Goal: Task Accomplishment & Management: Manage account settings

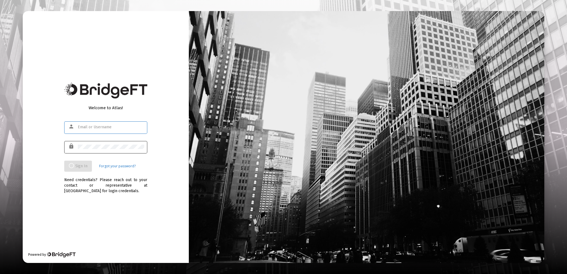
type input "[EMAIL_ADDRESS][DOMAIN_NAME]"
click at [131, 126] on input "[EMAIL_ADDRESS][DOMAIN_NAME]" at bounding box center [111, 127] width 66 height 4
click at [65, 147] on div "lock" at bounding box center [105, 147] width 83 height 14
click at [125, 128] on input "[EMAIL_ADDRESS][DOMAIN_NAME]" at bounding box center [111, 127] width 66 height 4
drag, startPoint x: 124, startPoint y: 125, endPoint x: 65, endPoint y: 125, distance: 58.7
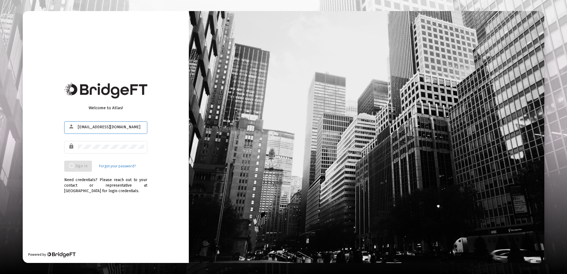
click at [65, 125] on div "person [EMAIL_ADDRESS][DOMAIN_NAME]" at bounding box center [105, 127] width 83 height 14
click at [72, 147] on div "lock" at bounding box center [105, 147] width 83 height 14
click at [71, 145] on div "lock" at bounding box center [105, 147] width 83 height 14
